Goal: Task Accomplishment & Management: Use online tool/utility

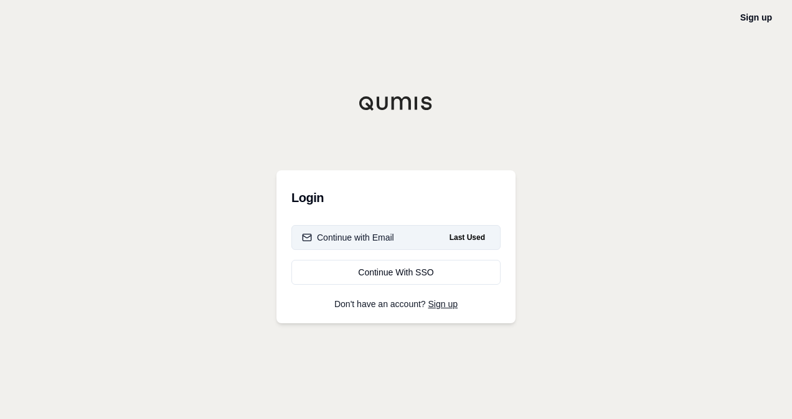
click at [429, 231] on button "Continue with Email Last Used" at bounding box center [395, 237] width 209 height 25
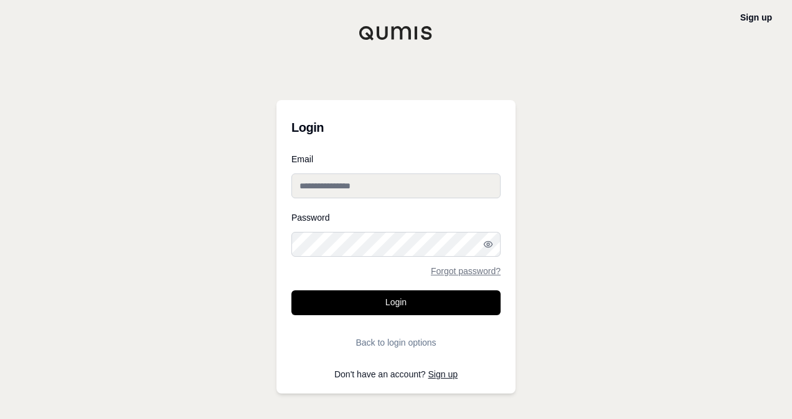
type input "**********"
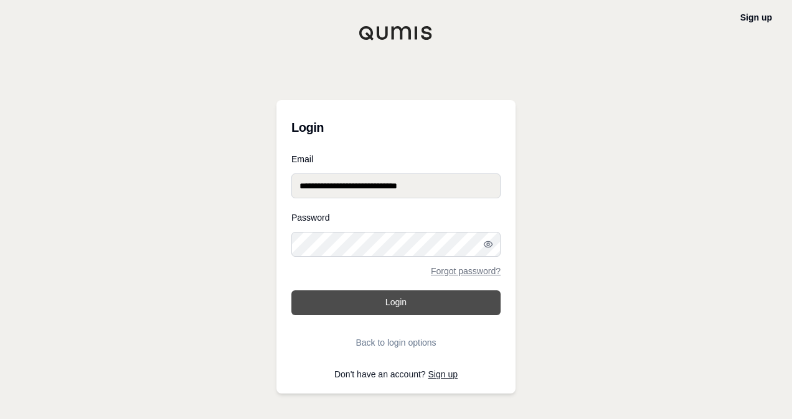
click at [409, 294] on button "Login" at bounding box center [395, 303] width 209 height 25
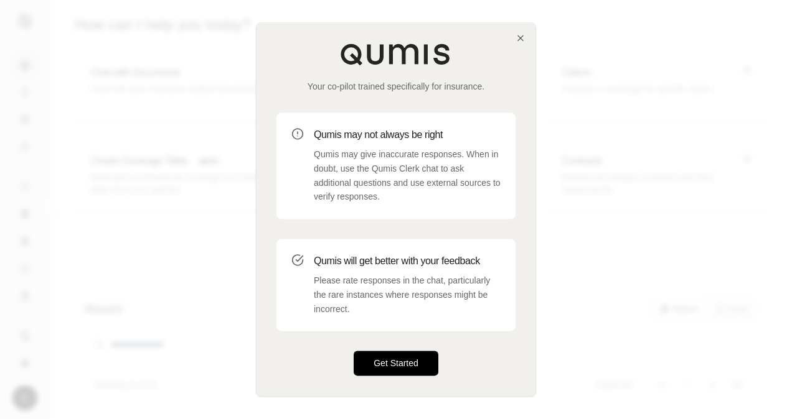
click at [418, 370] on button "Get Started" at bounding box center [395, 364] width 85 height 25
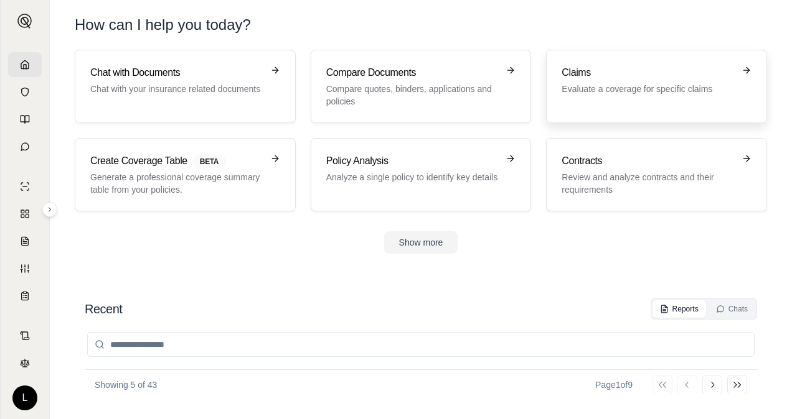
click at [584, 73] on h3 "Claims" at bounding box center [647, 72] width 172 height 15
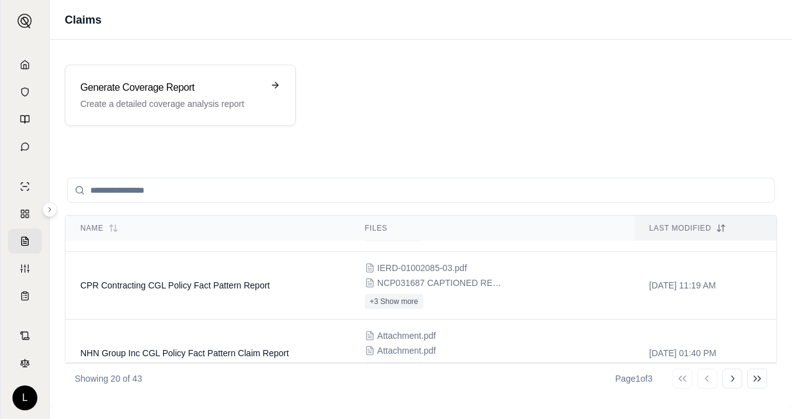
scroll to position [684, 0]
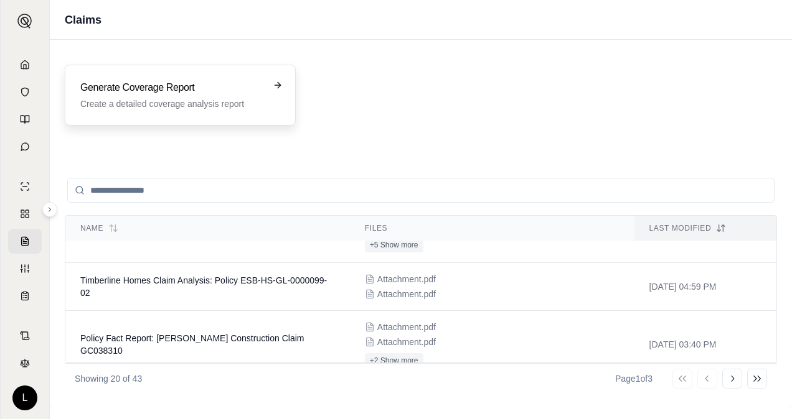
click at [280, 79] on div "Generate Coverage Report Create a detailed coverage analysis report" at bounding box center [180, 95] width 231 height 61
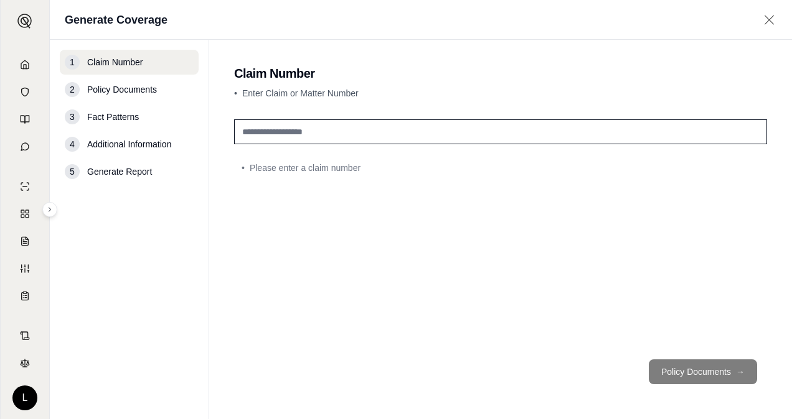
click at [347, 126] on input "text" at bounding box center [500, 131] width 533 height 25
paste input "********"
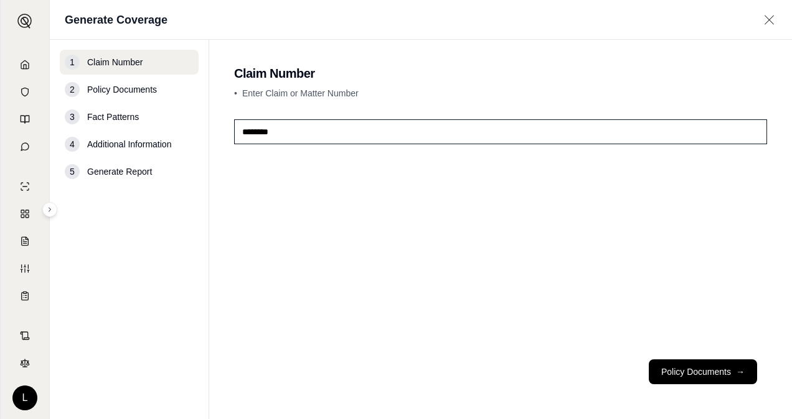
drag, startPoint x: 283, startPoint y: 133, endPoint x: 187, endPoint y: 114, distance: 96.9
click at [187, 114] on div "1 Claim Number 2 Policy Documents 3 Fact Patterns 4 Additional Information 5 Ge…" at bounding box center [421, 230] width 742 height 380
paste input "text"
type input "********"
click at [680, 365] on button "Policy Documents →" at bounding box center [702, 372] width 108 height 25
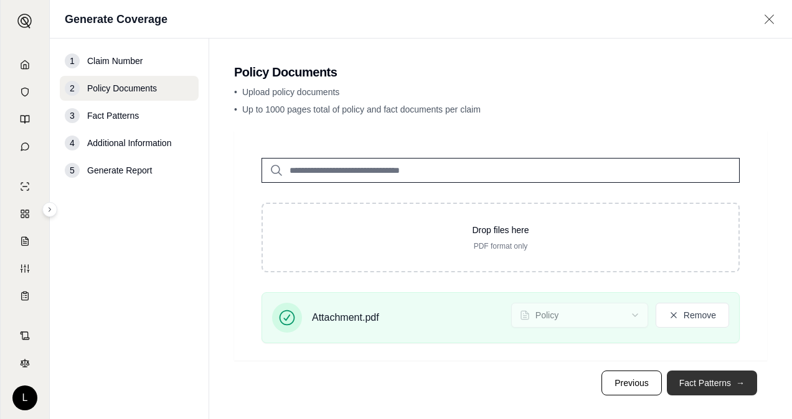
click at [679, 378] on button "Fact Patterns →" at bounding box center [711, 383] width 90 height 25
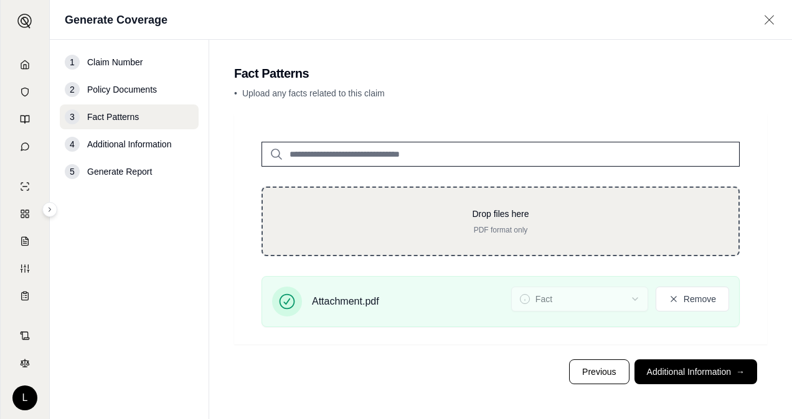
click at [492, 225] on p "PDF format only" at bounding box center [501, 230] width 436 height 10
type input "**********"
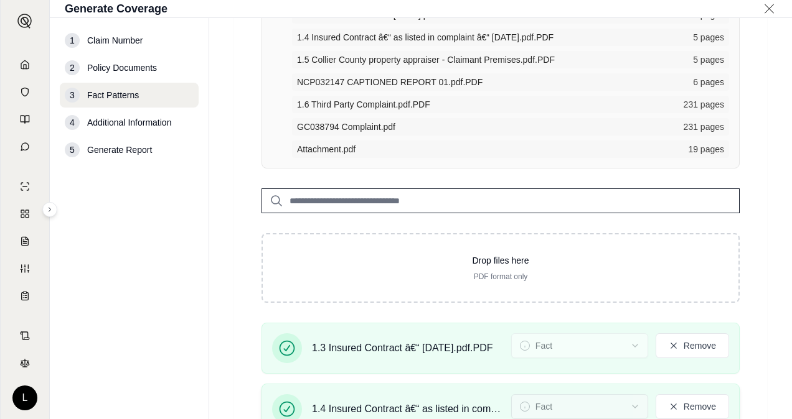
scroll to position [249, 0]
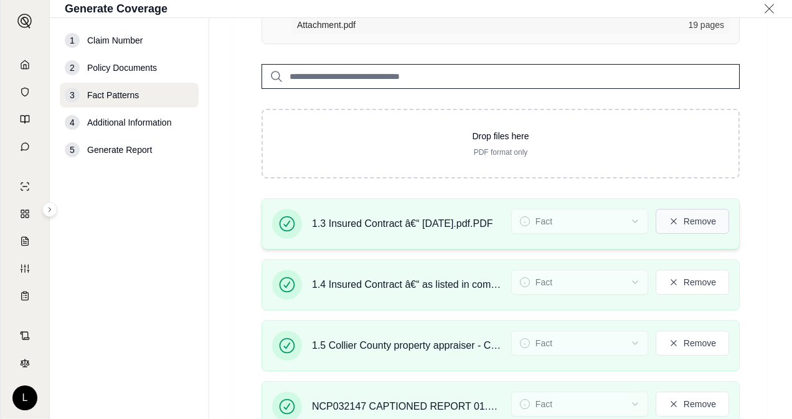
click at [706, 227] on button "Remove" at bounding box center [691, 221] width 73 height 25
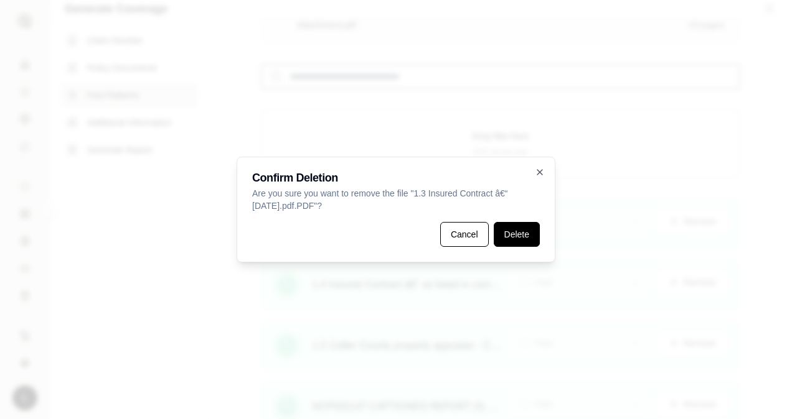
click at [531, 237] on button "Delete" at bounding box center [516, 234] width 46 height 25
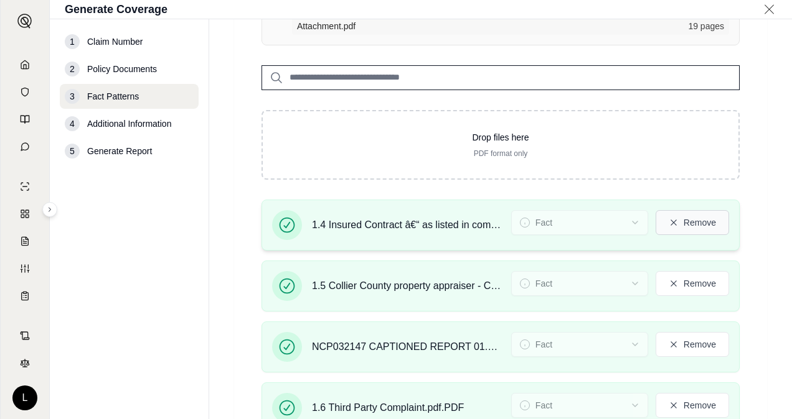
click at [694, 220] on button "Remove" at bounding box center [691, 222] width 73 height 25
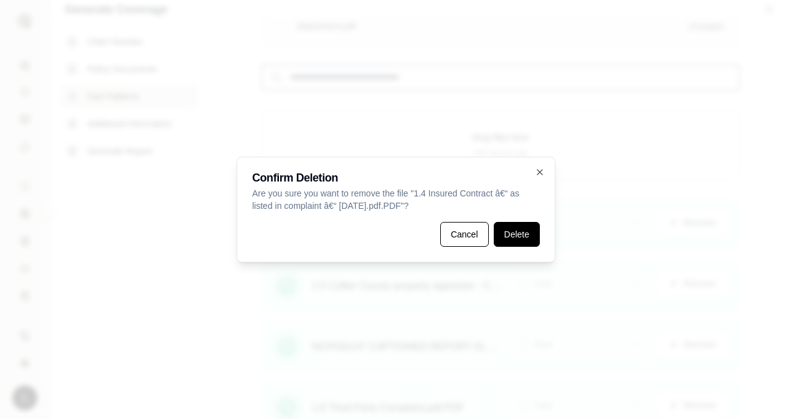
click at [536, 240] on button "Delete" at bounding box center [516, 234] width 46 height 25
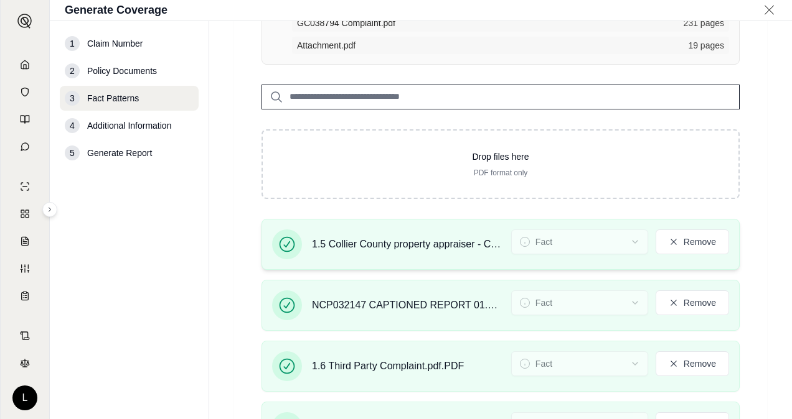
scroll to position [249, 0]
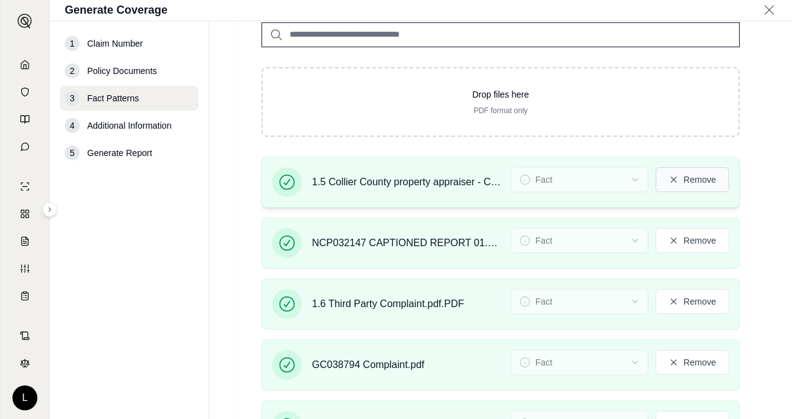
click at [691, 183] on button "Remove" at bounding box center [691, 179] width 73 height 25
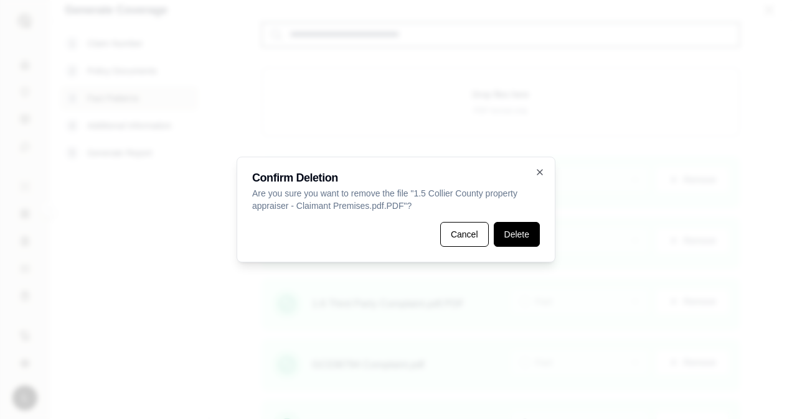
click at [534, 234] on button "Delete" at bounding box center [516, 234] width 46 height 25
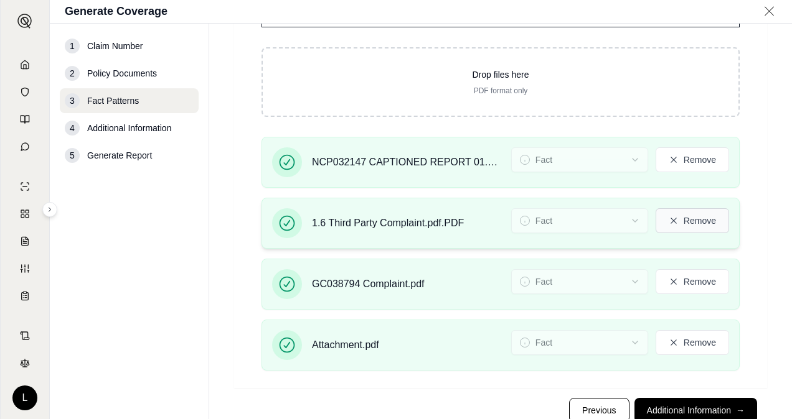
click at [684, 219] on button "Remove" at bounding box center [691, 220] width 73 height 25
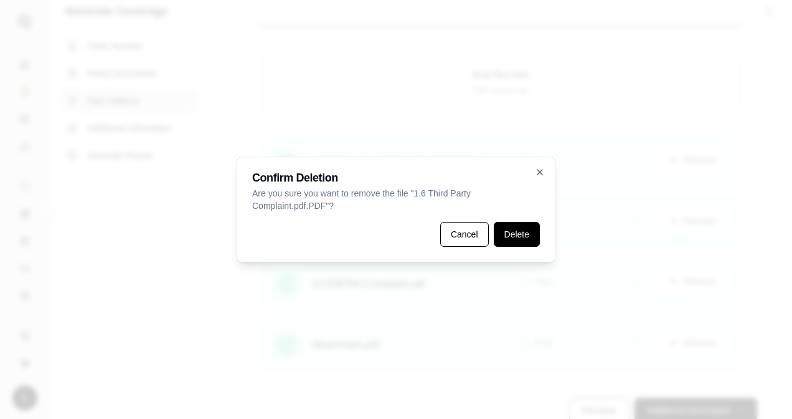
click at [528, 227] on button "Delete" at bounding box center [516, 234] width 46 height 25
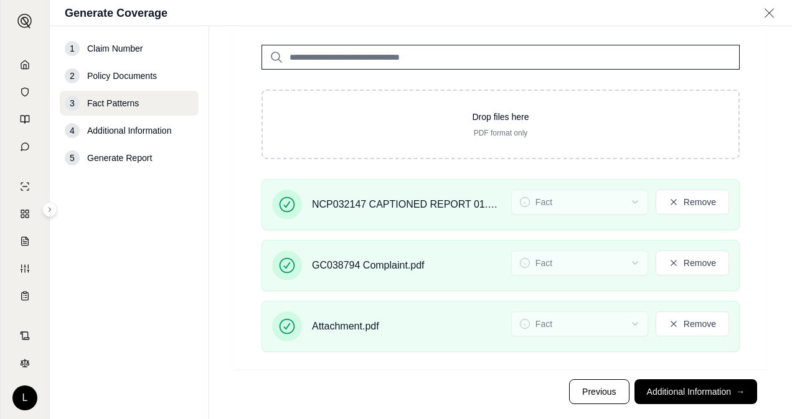
scroll to position [205, 0]
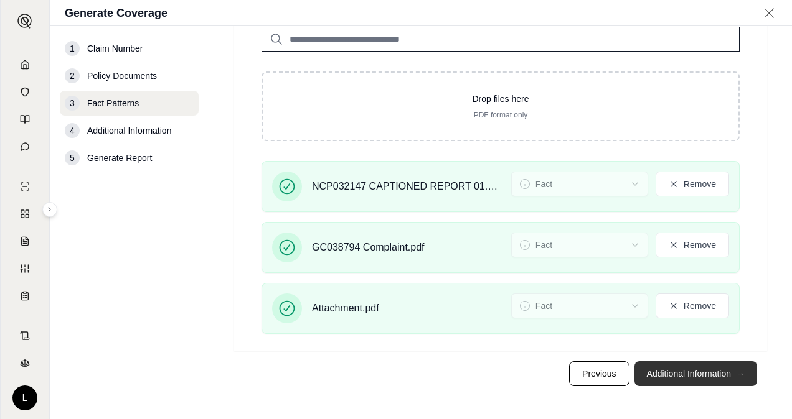
click at [677, 368] on button "Additional Information →" at bounding box center [695, 374] width 123 height 25
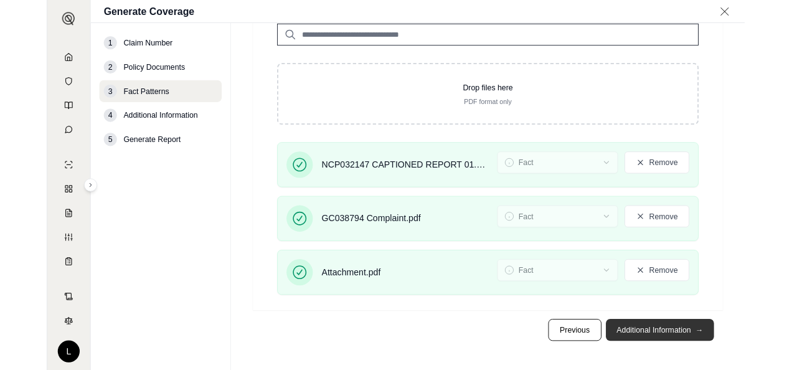
scroll to position [0, 0]
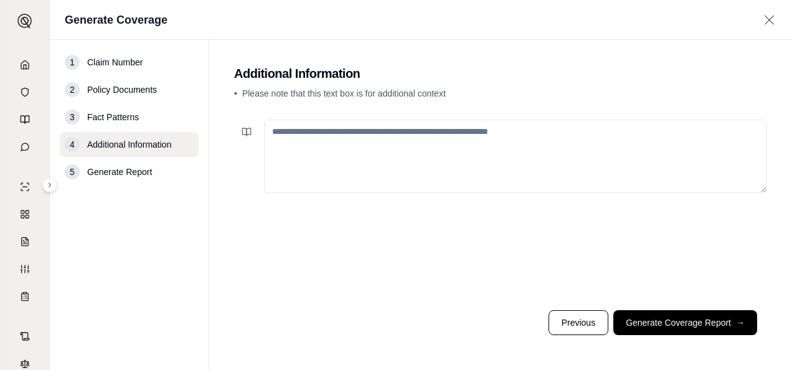
click at [352, 158] on textarea at bounding box center [515, 155] width 503 height 73
paste textarea "**********"
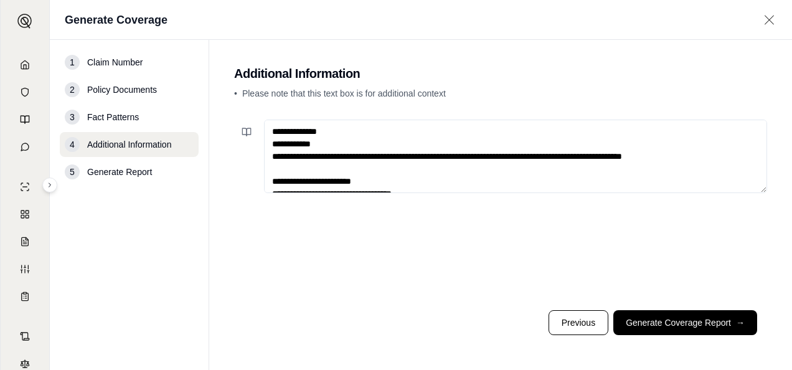
scroll to position [7224, 0]
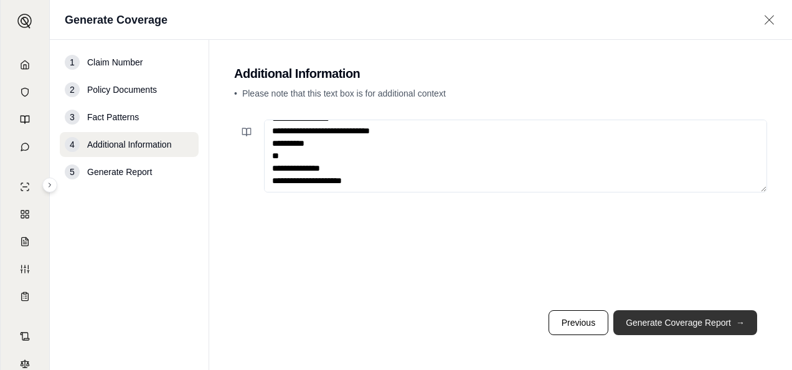
type textarea "**********"
click at [634, 317] on button "Generate Coverage Report →" at bounding box center [685, 322] width 144 height 25
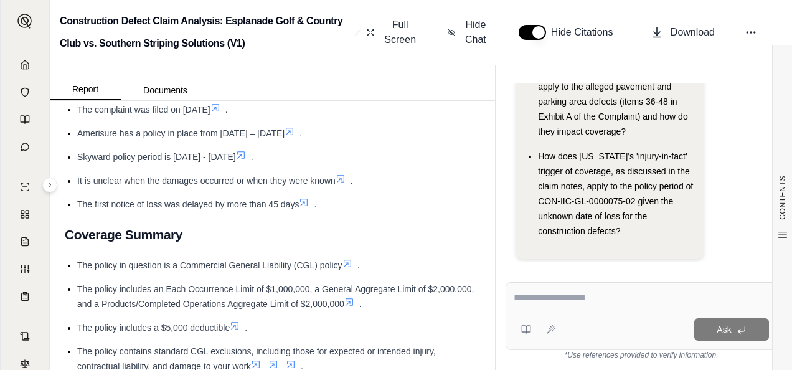
scroll to position [560, 0]
